Goal: Navigation & Orientation: Find specific page/section

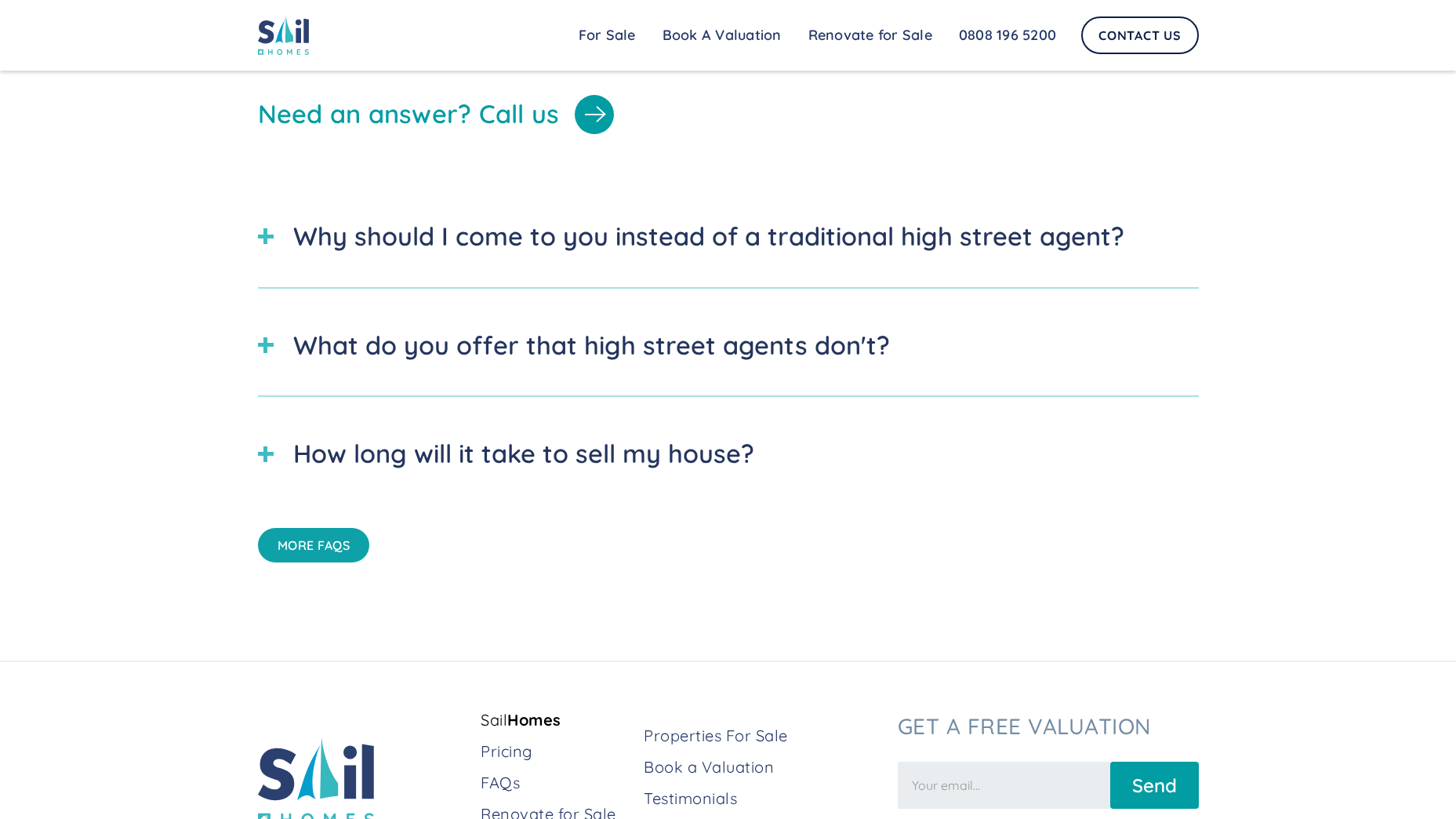
scroll to position [5535, 0]
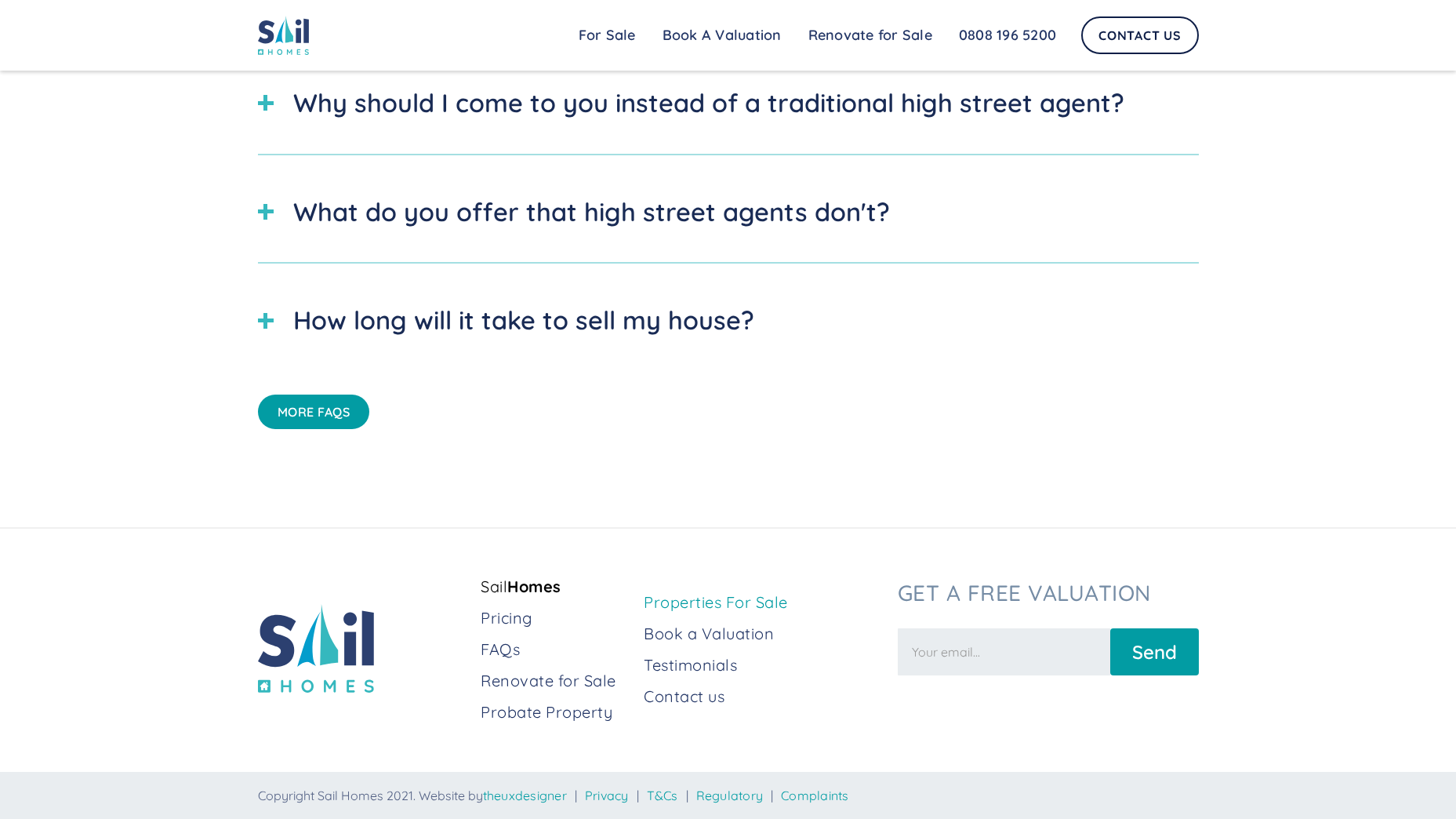
click at [769, 606] on link "Properties For Sale" at bounding box center [763, 602] width 241 height 22
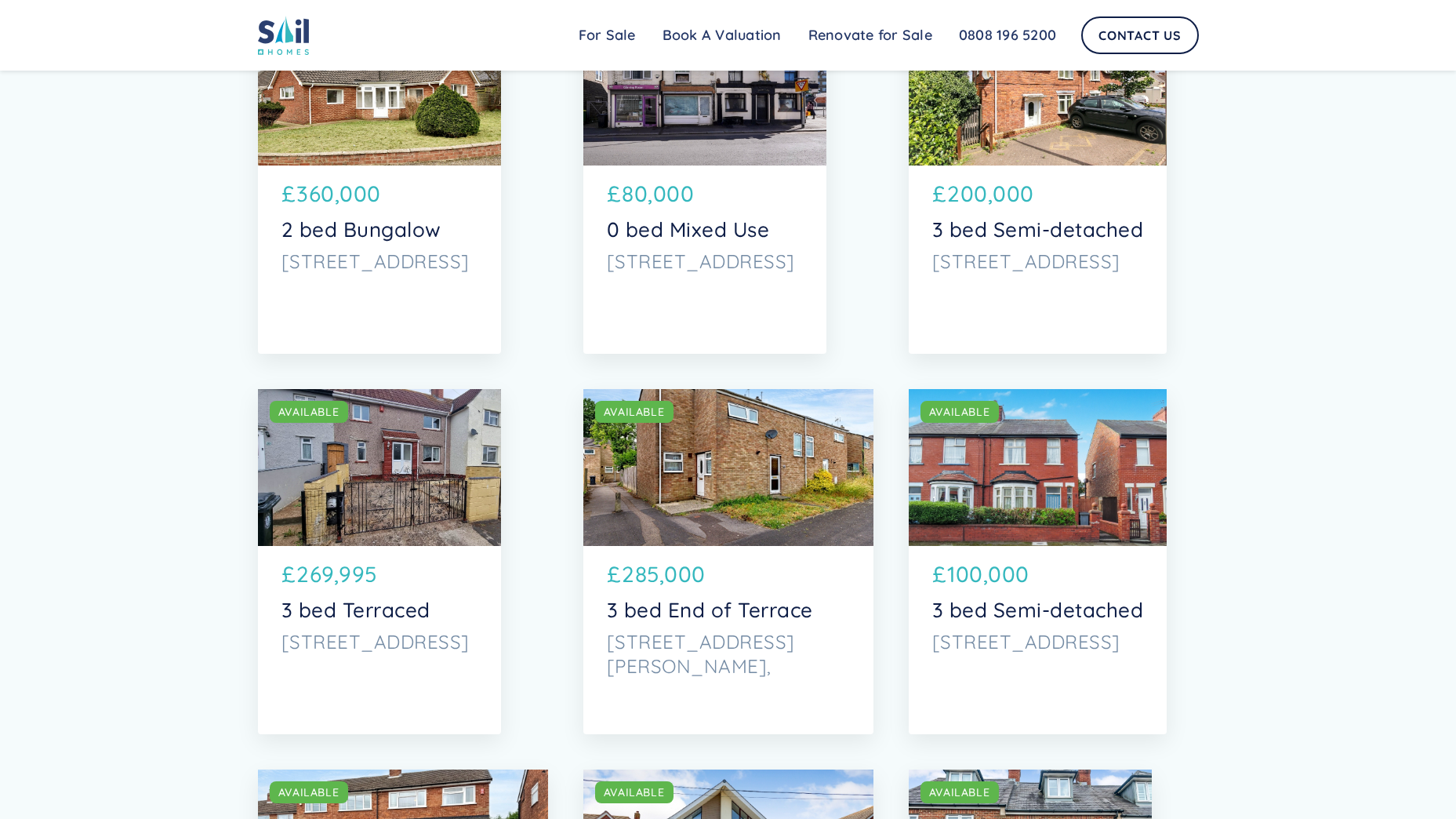
drag, startPoint x: 749, startPoint y: 584, endPoint x: 431, endPoint y: 62, distance: 611.2
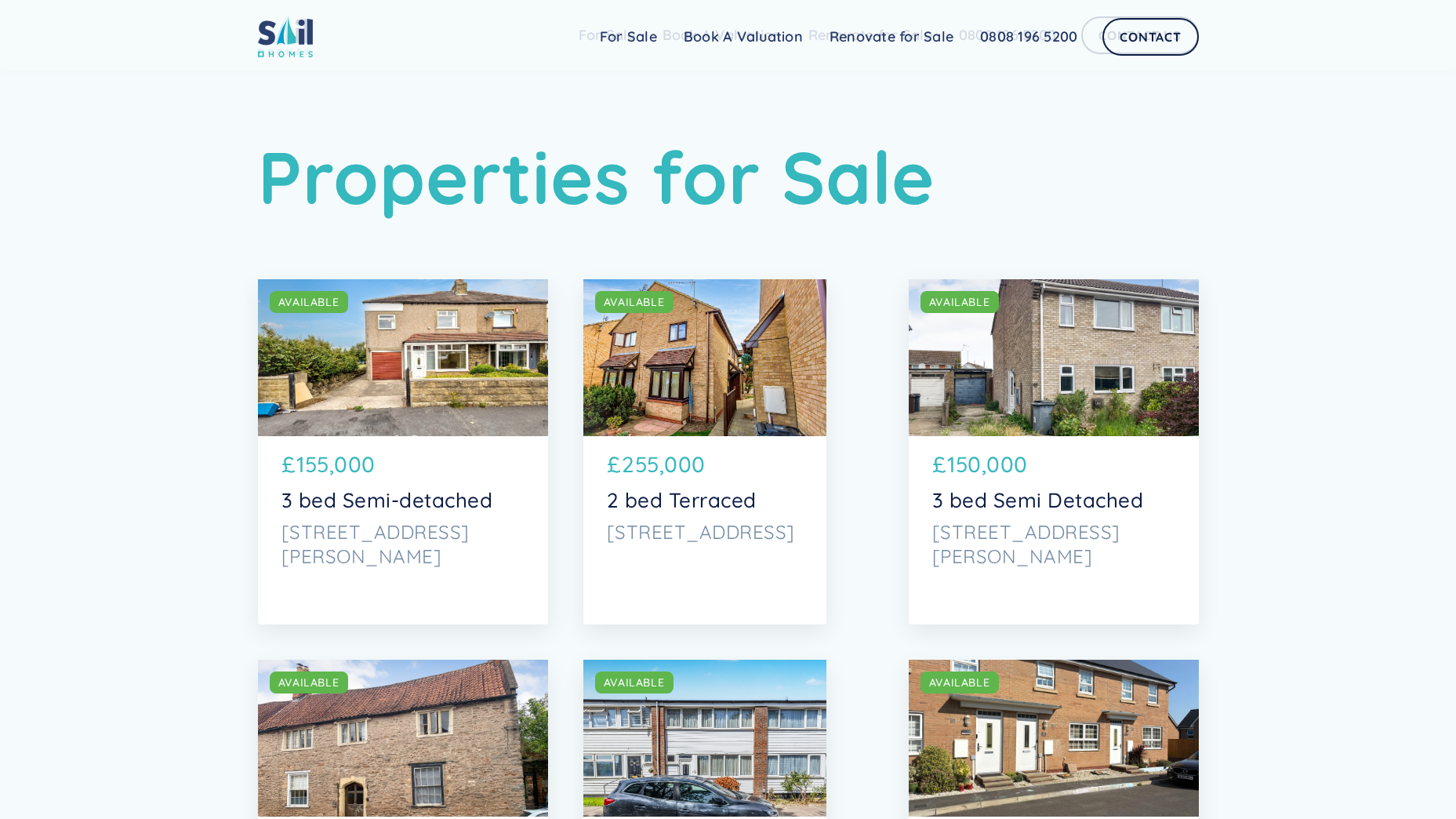
drag, startPoint x: 1102, startPoint y: 458, endPoint x: 924, endPoint y: 184, distance: 326.7
click at [634, 39] on link "For Sale" at bounding box center [629, 37] width 84 height 32
click at [617, 46] on link "For Sale" at bounding box center [629, 37] width 84 height 32
drag, startPoint x: 1012, startPoint y: 385, endPoint x: 800, endPoint y: 127, distance: 333.9
click at [618, 41] on link "For Sale" at bounding box center [629, 37] width 84 height 32
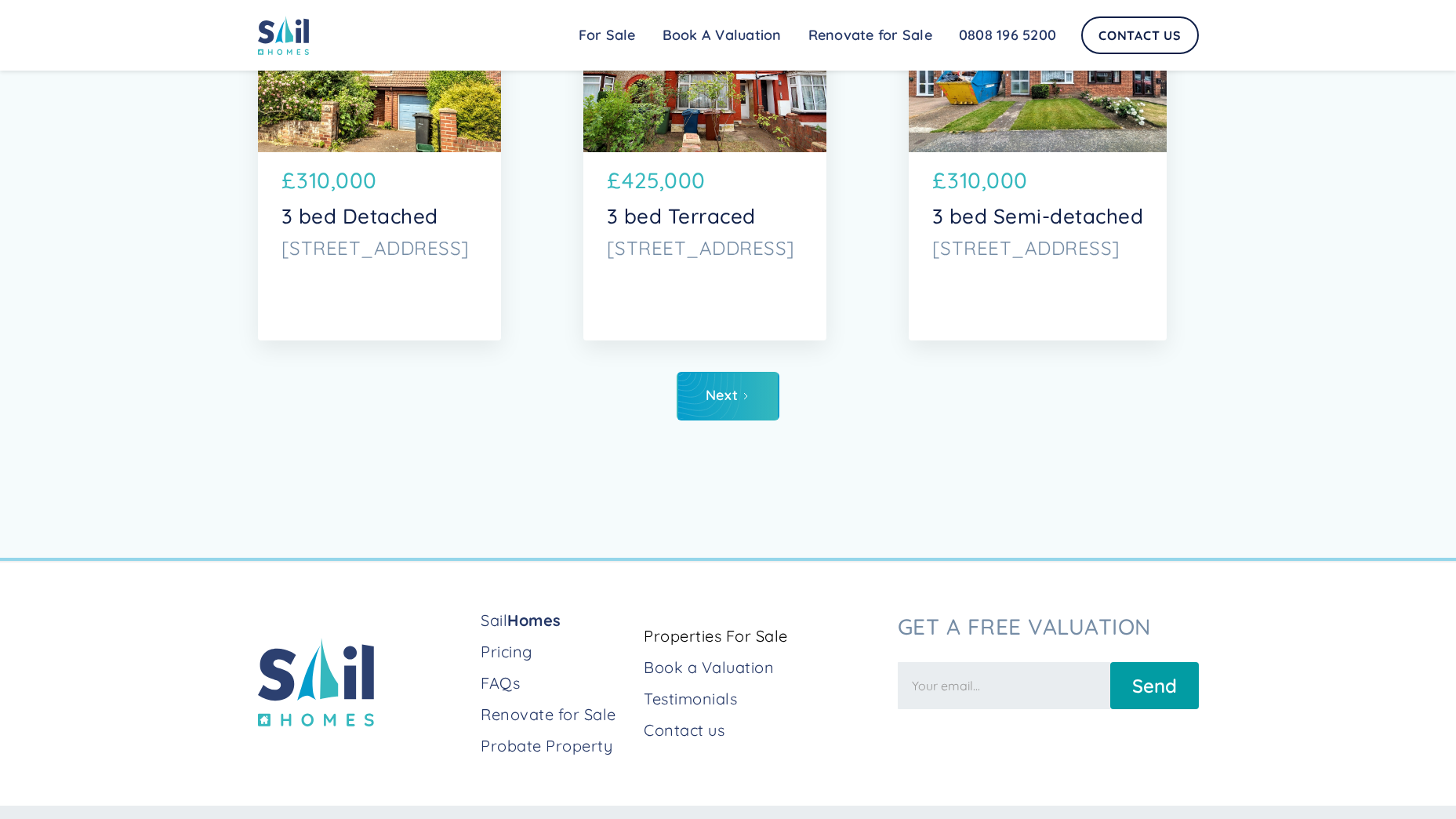
scroll to position [8060, 0]
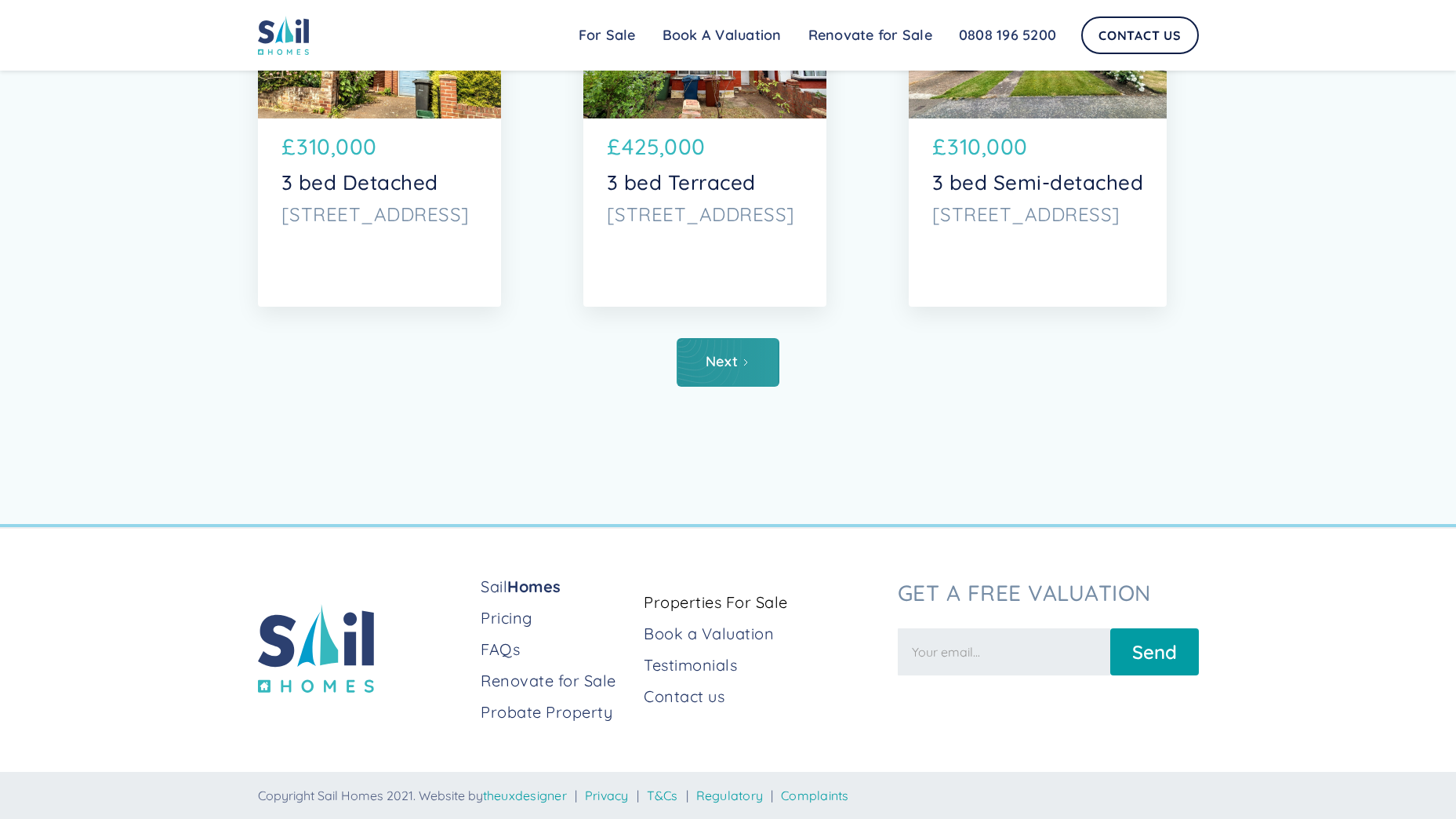
click at [720, 354] on div "Next" at bounding box center [721, 362] width 32 height 16
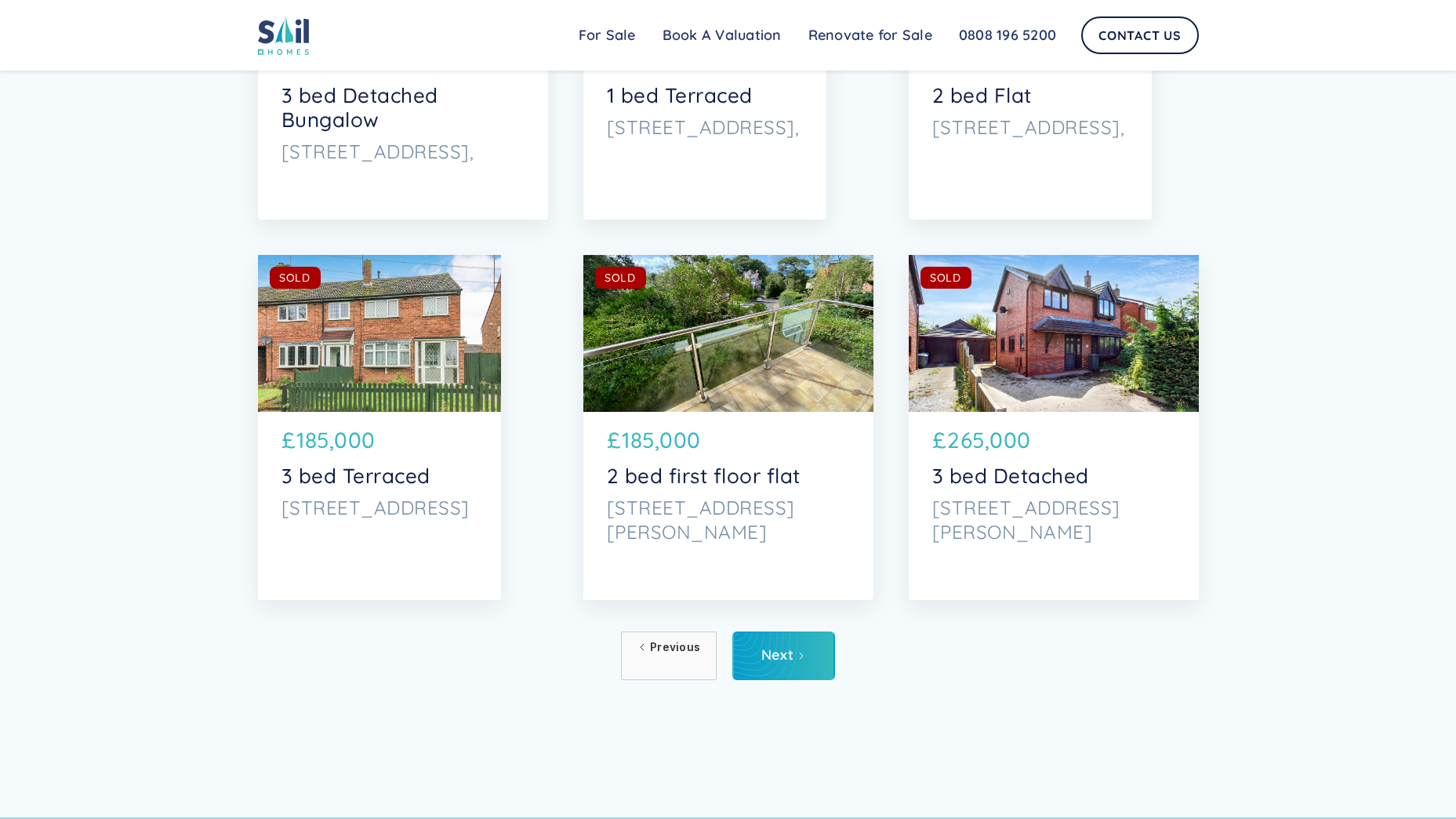
scroll to position [8060, 0]
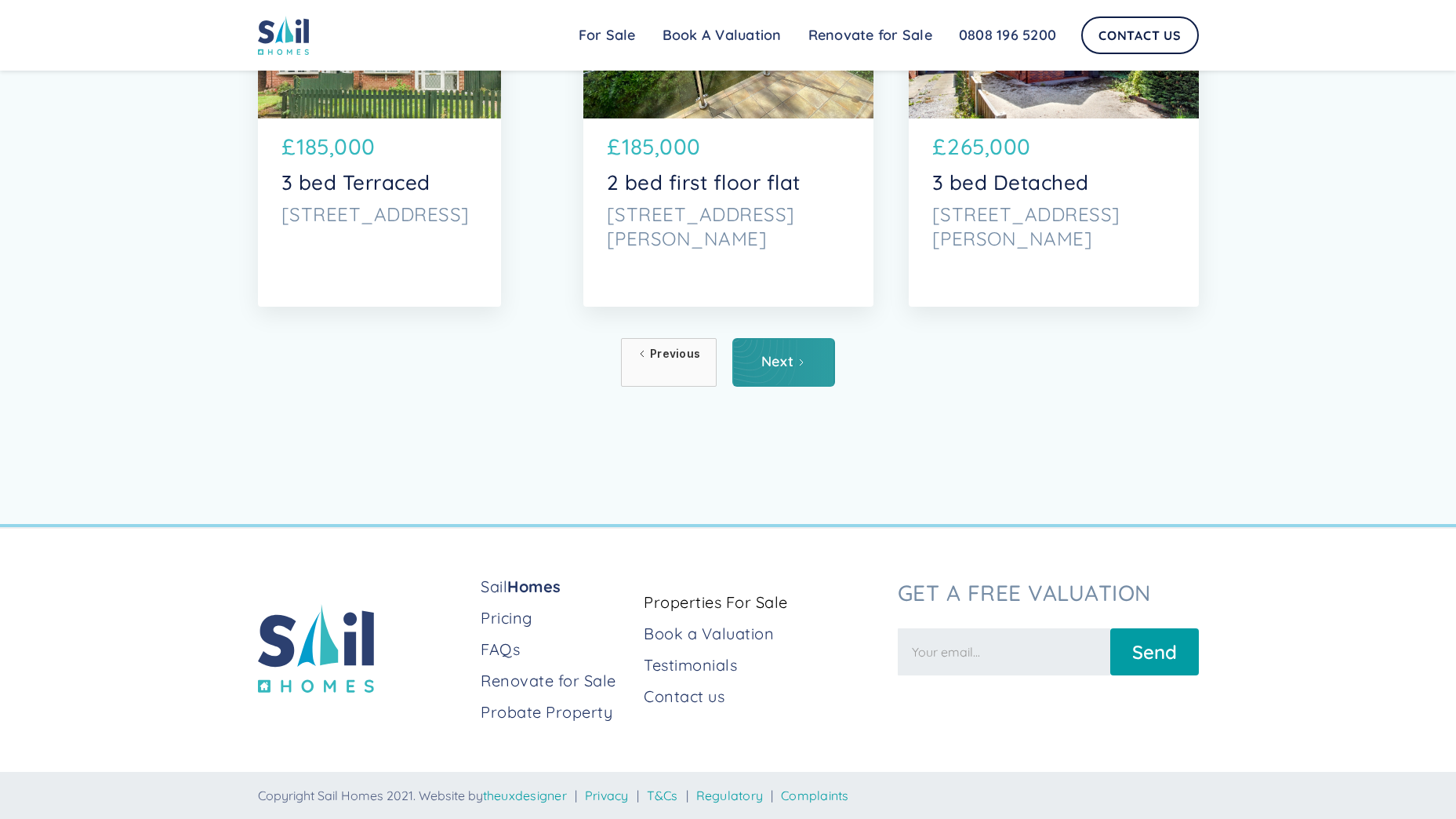
click at [791, 354] on div "Next" at bounding box center [777, 362] width 32 height 16
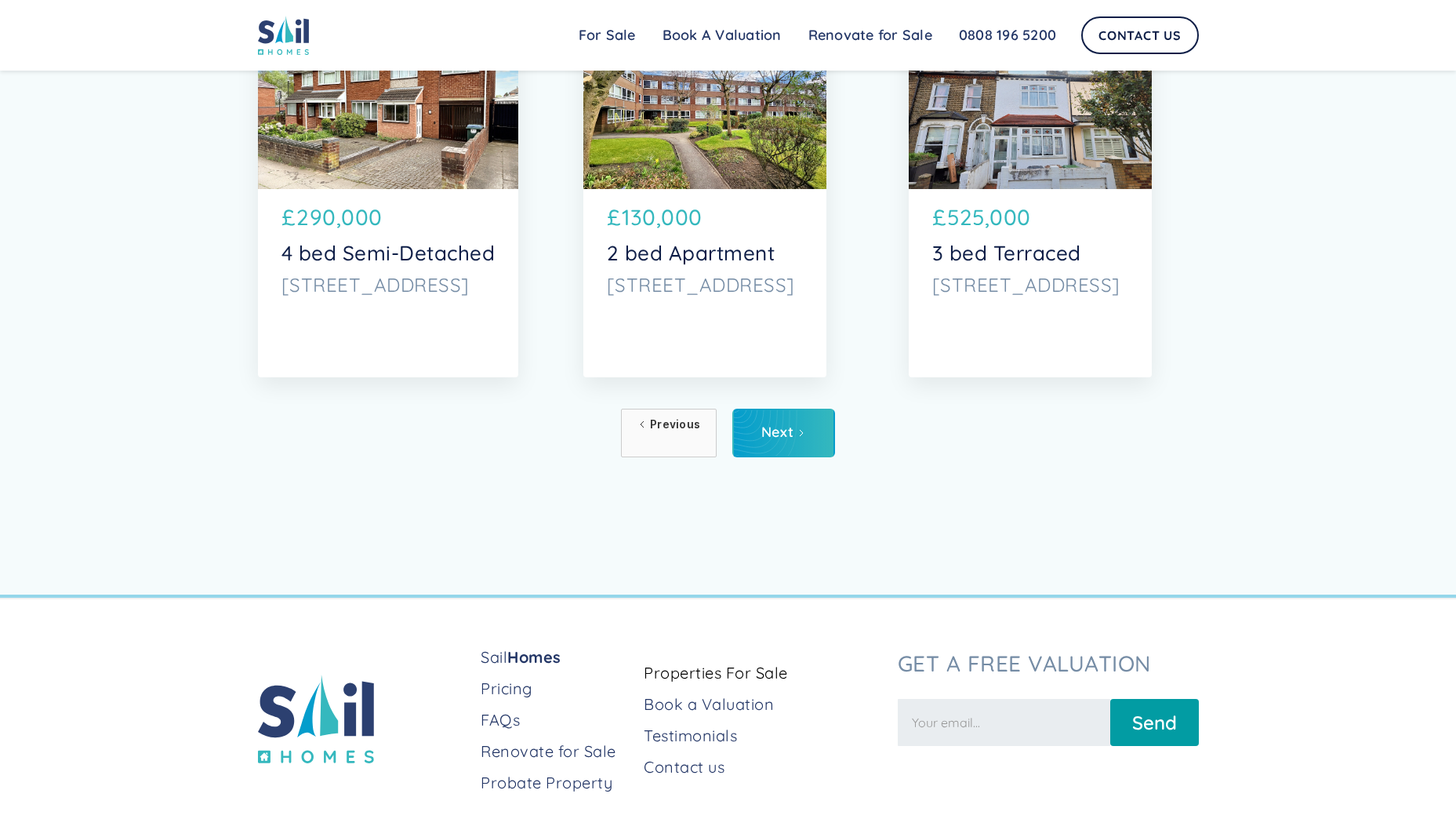
scroll to position [8060, 0]
